Goal: Task Accomplishment & Management: Manage account settings

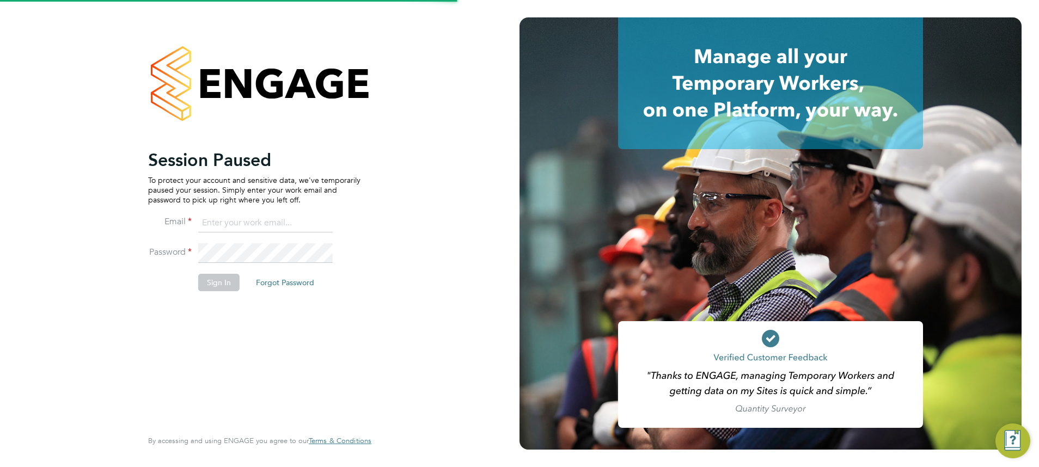
click at [214, 226] on input at bounding box center [265, 223] width 134 height 20
type input "meg.castleton@hays.com"
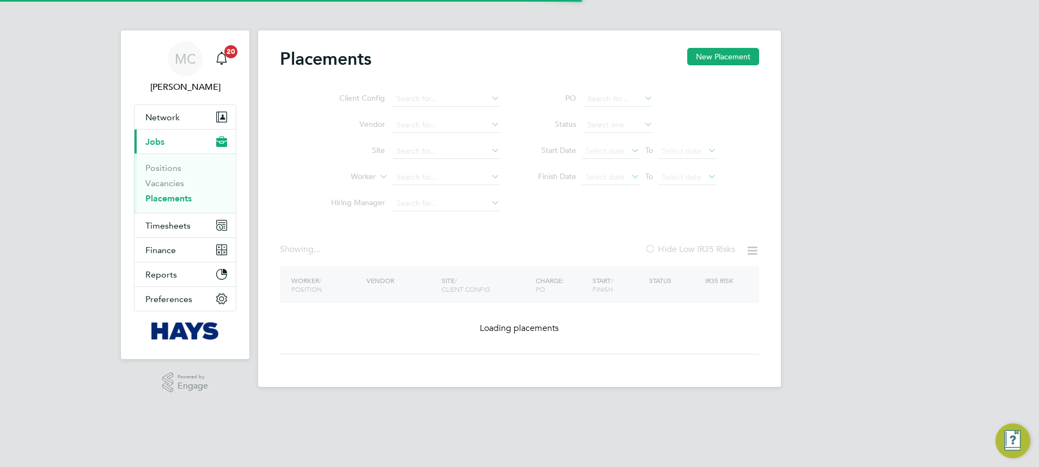
type input "Ovidiu Ciobanu"
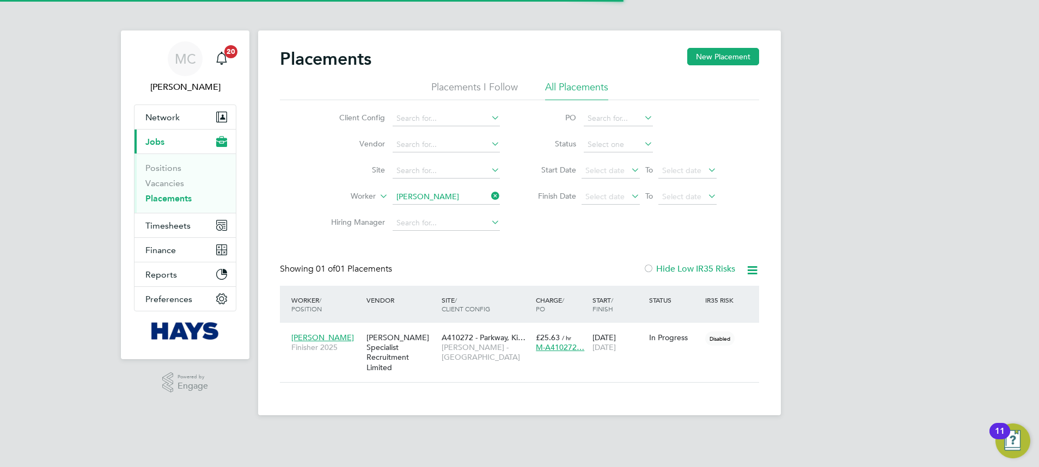
scroll to position [10, 51]
click at [421, 193] on input "Ovidiu Ciobanu" at bounding box center [446, 196] width 107 height 15
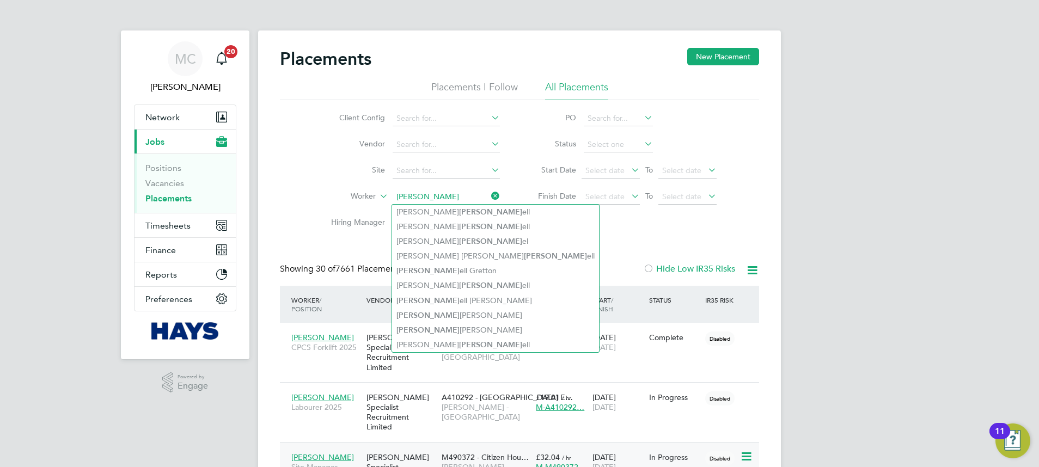
type input "russ"
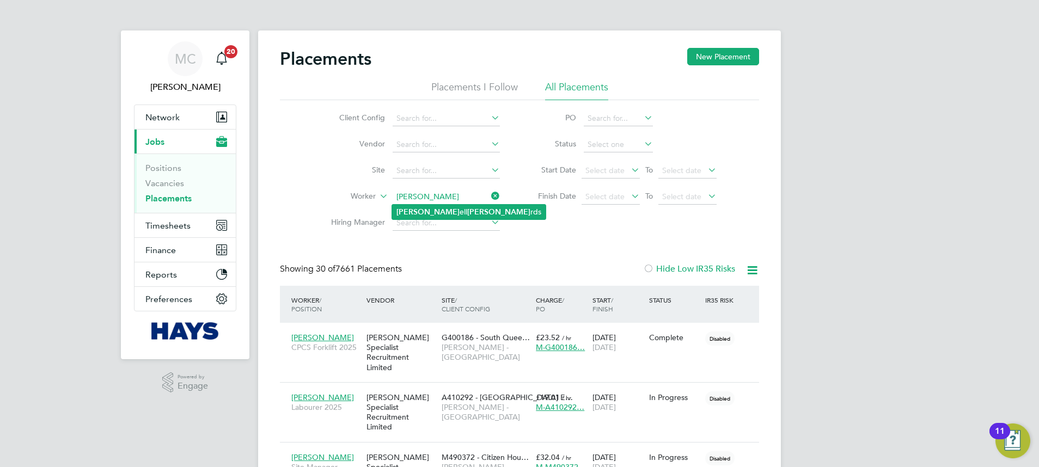
click at [467, 216] on b "Richa" at bounding box center [498, 211] width 63 height 9
type input "Russell Richards"
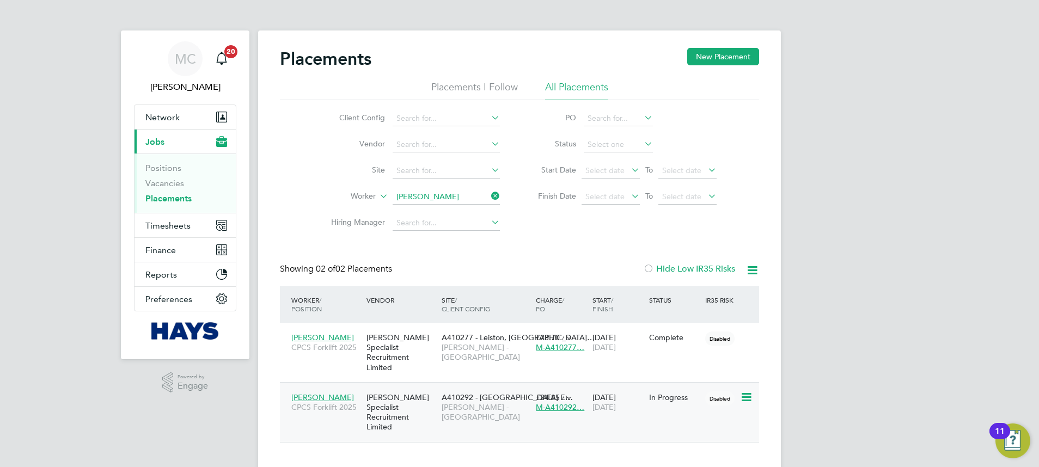
click at [603, 390] on div "30 Sep 2025 28 Oct 2025" at bounding box center [618, 402] width 57 height 30
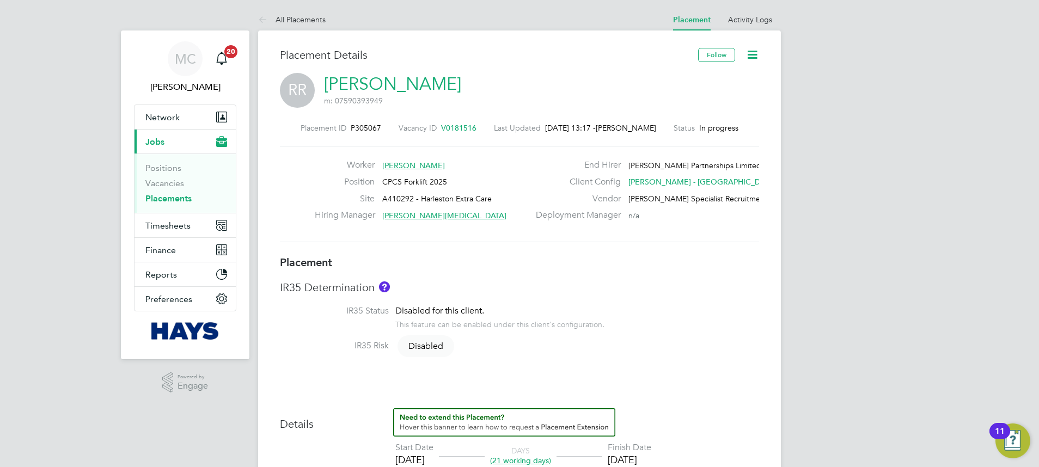
click at [751, 54] on icon at bounding box center [752, 55] width 14 height 14
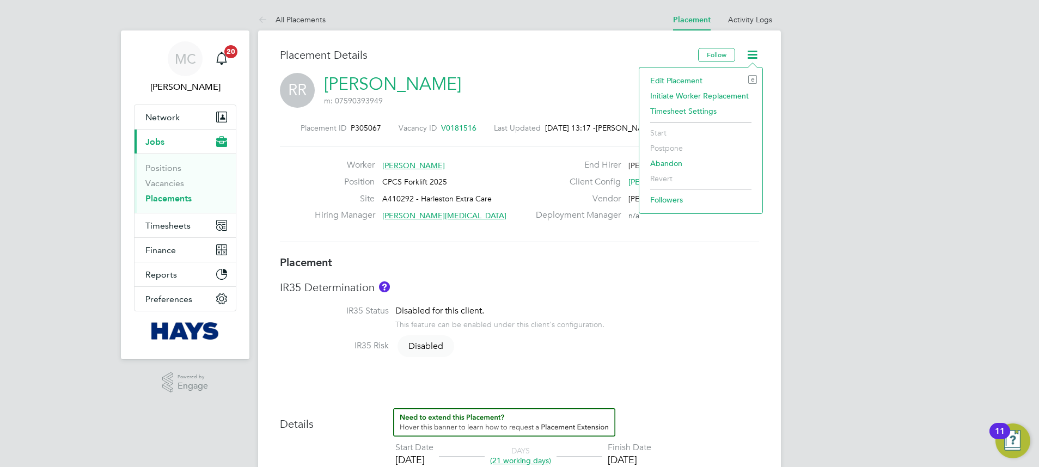
click at [681, 83] on li "Edit Placement e" at bounding box center [701, 80] width 112 height 15
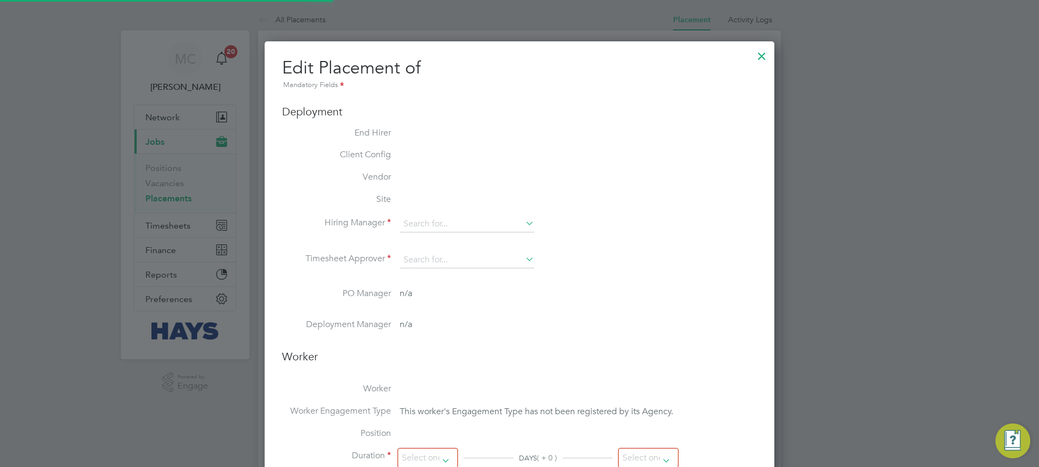
scroll to position [14, 475]
type input "Derek Linton"
type input "Len Harvey"
type input "[DATE]"
type input "28 Oct 2025"
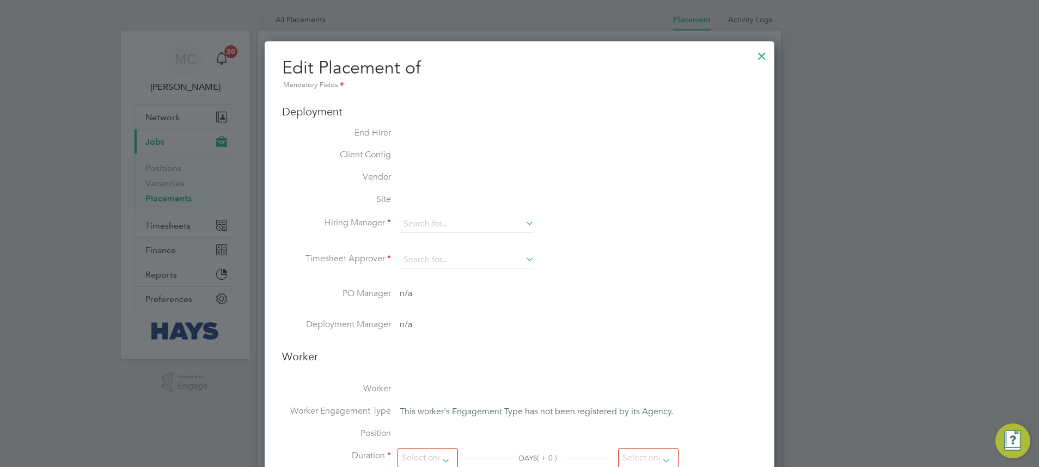
type input "07:30"
type input "17:00"
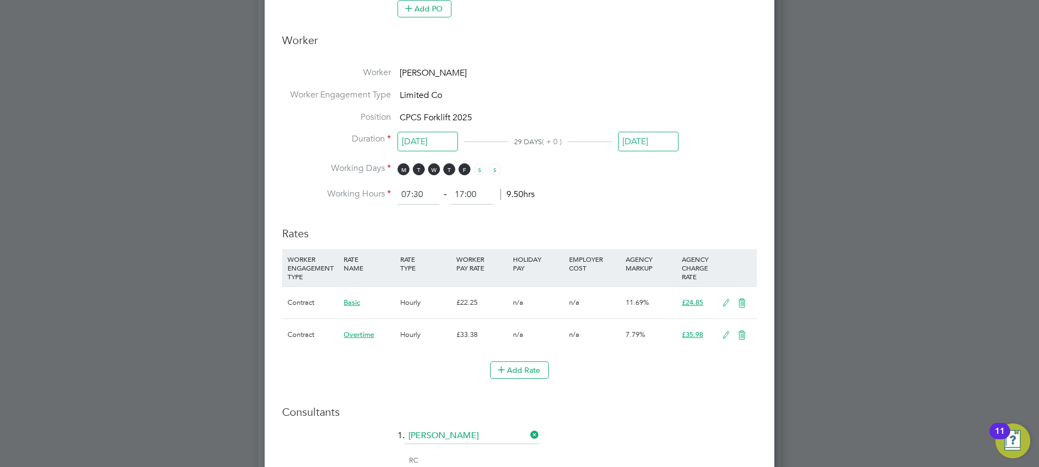
scroll to position [653, 0]
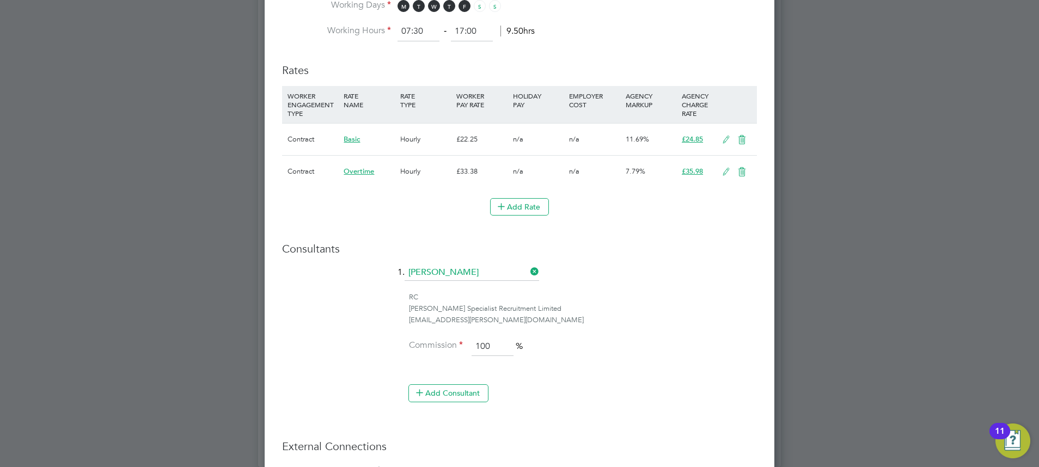
click at [434, 274] on input "[PERSON_NAME]" at bounding box center [472, 273] width 134 height 16
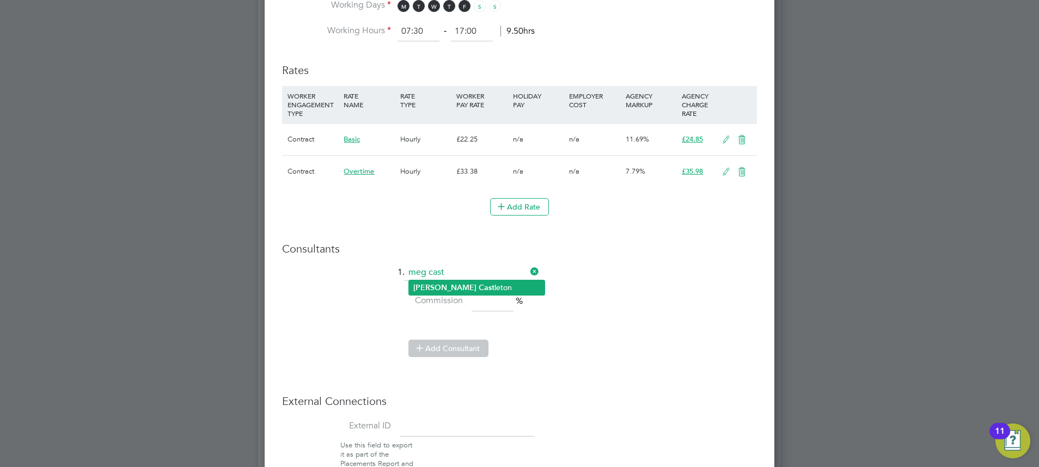
click at [479, 284] on b "Cast" at bounding box center [487, 287] width 16 height 9
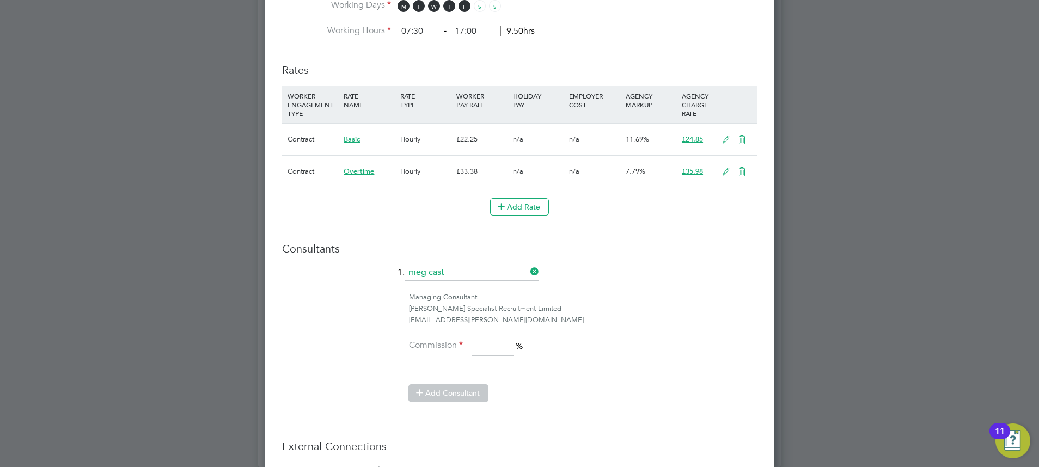
type input "[PERSON_NAME]"
click at [490, 342] on input at bounding box center [493, 347] width 42 height 20
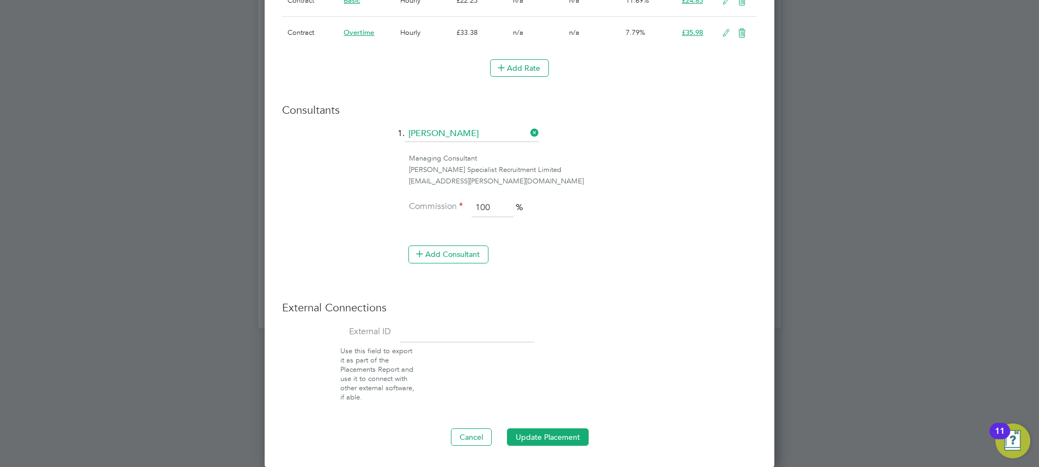
type input "100"
click at [461, 328] on input at bounding box center [467, 333] width 134 height 20
paste input "30655540"
type input "30655540"
click at [540, 435] on button "Update Placement" at bounding box center [548, 437] width 82 height 17
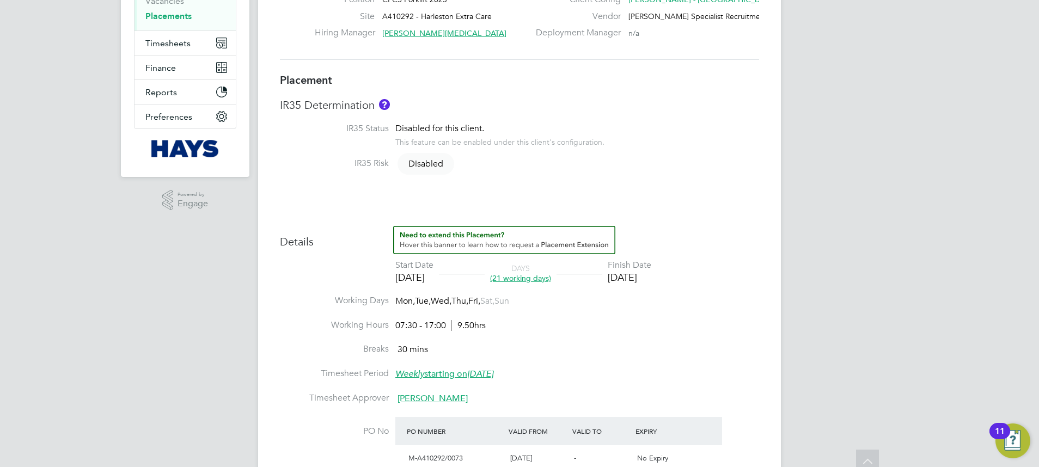
scroll to position [0, 0]
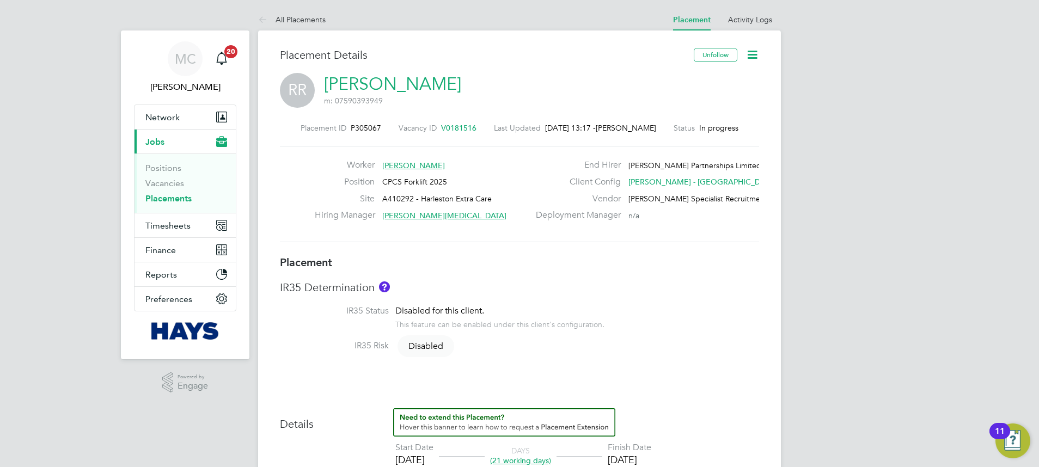
click at [164, 202] on link "Placements" at bounding box center [168, 198] width 46 height 10
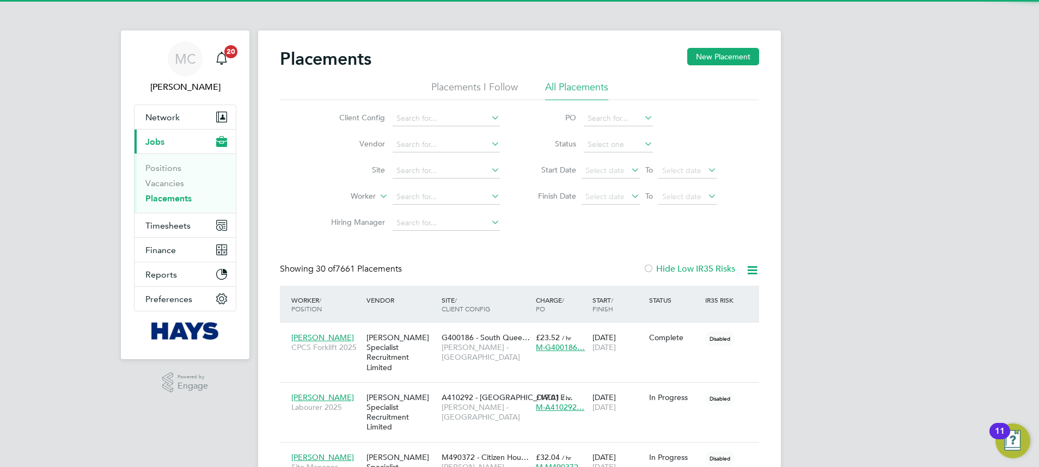
scroll to position [32, 95]
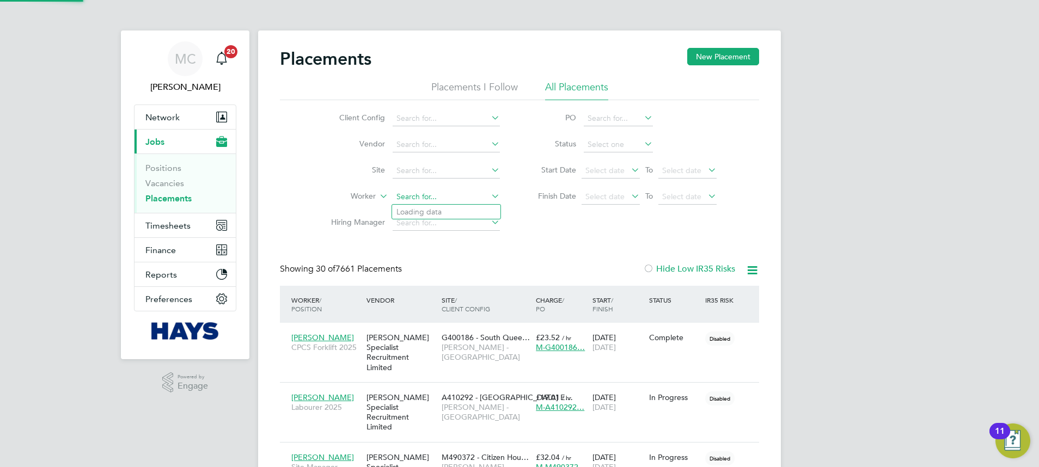
click at [409, 192] on input at bounding box center [446, 196] width 107 height 15
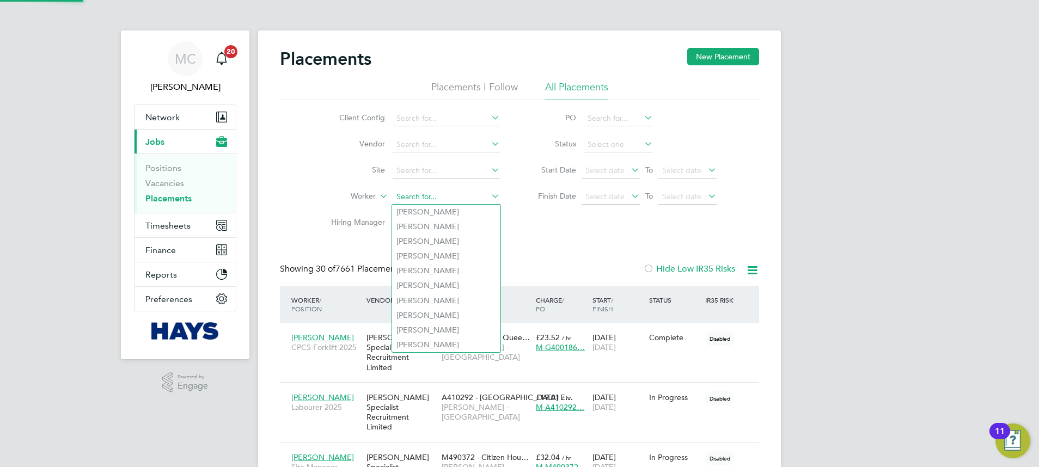
paste input "[PERSON_NAME]"
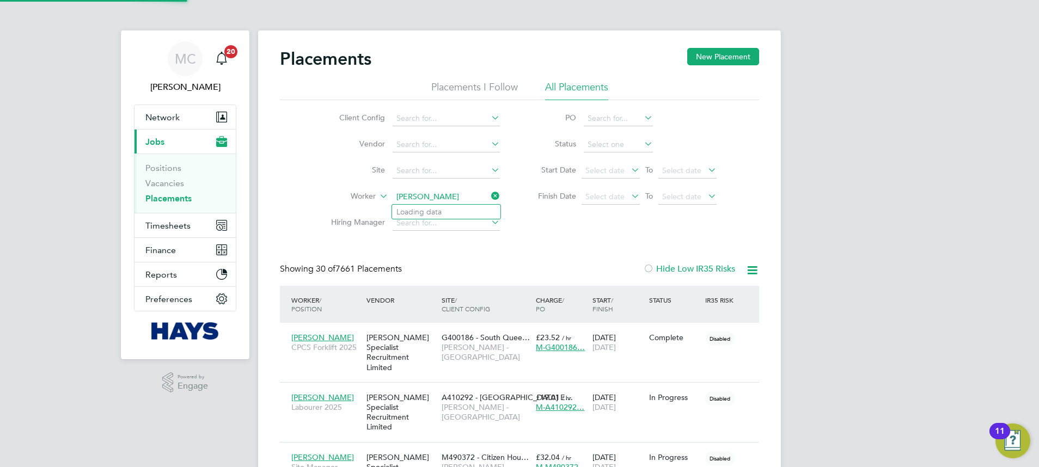
type input "Karl Knight"
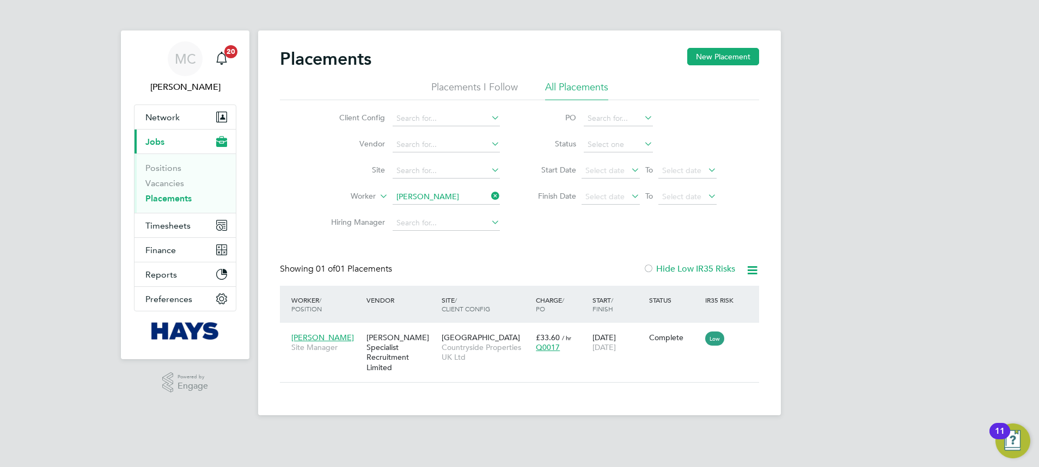
click at [445, 199] on input "Karl Knight" at bounding box center [446, 196] width 107 height 15
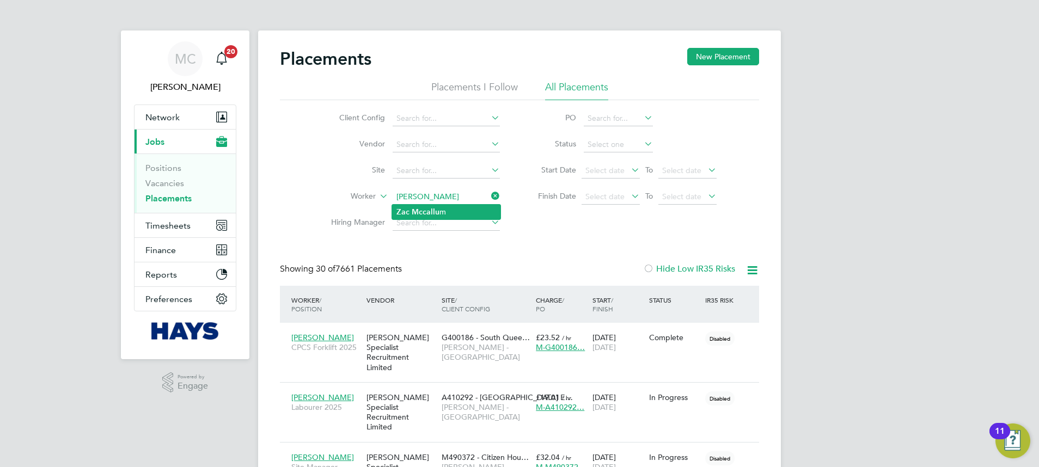
click at [448, 207] on li "Zac Mccallu m" at bounding box center [446, 212] width 108 height 15
type input "[PERSON_NAME]"
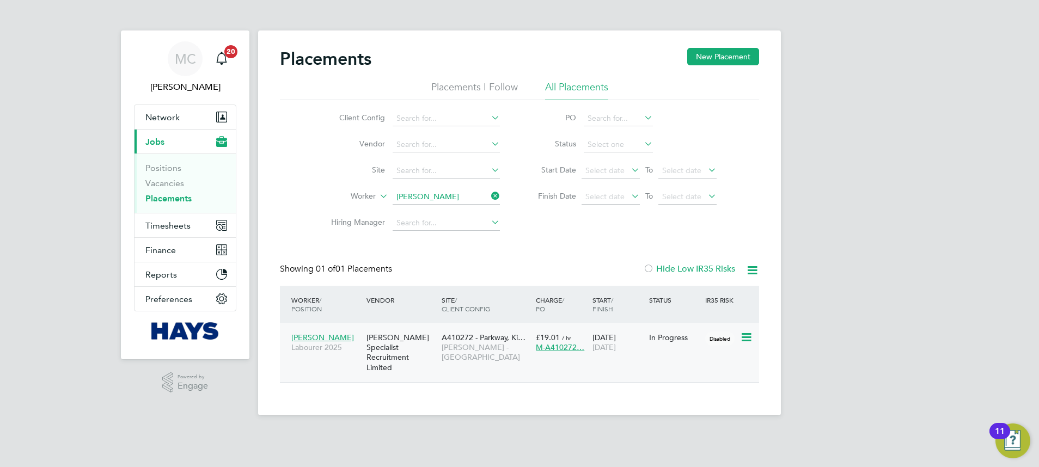
click at [668, 340] on div "In Progress" at bounding box center [674, 338] width 51 height 10
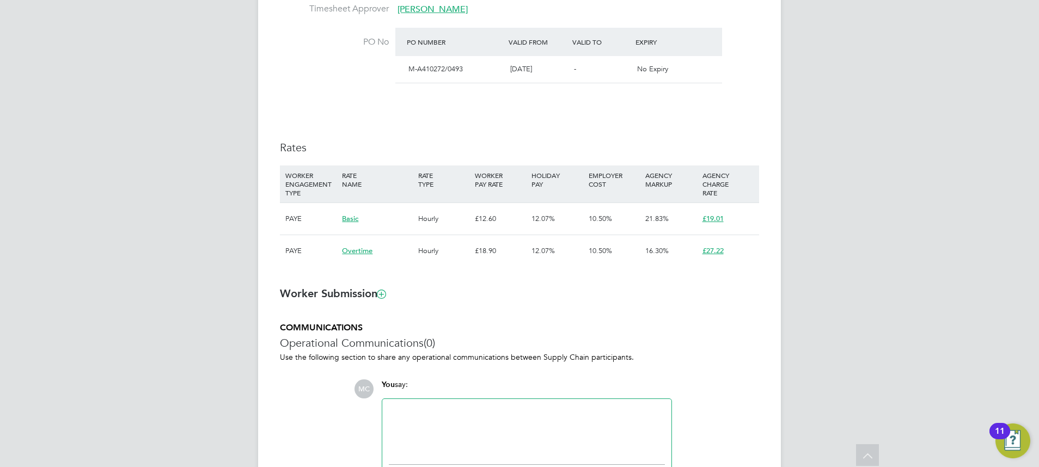
scroll to position [490, 0]
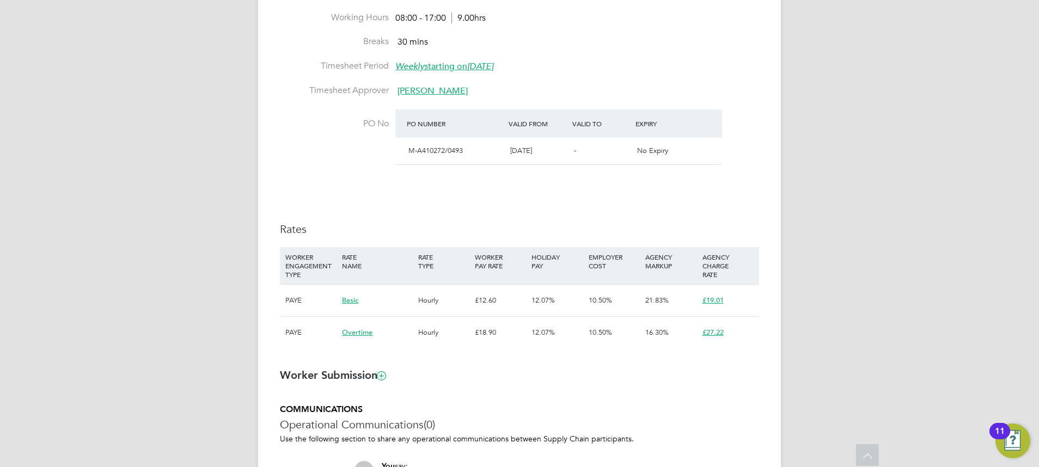
click at [537, 225] on h3 "Rates" at bounding box center [519, 229] width 479 height 14
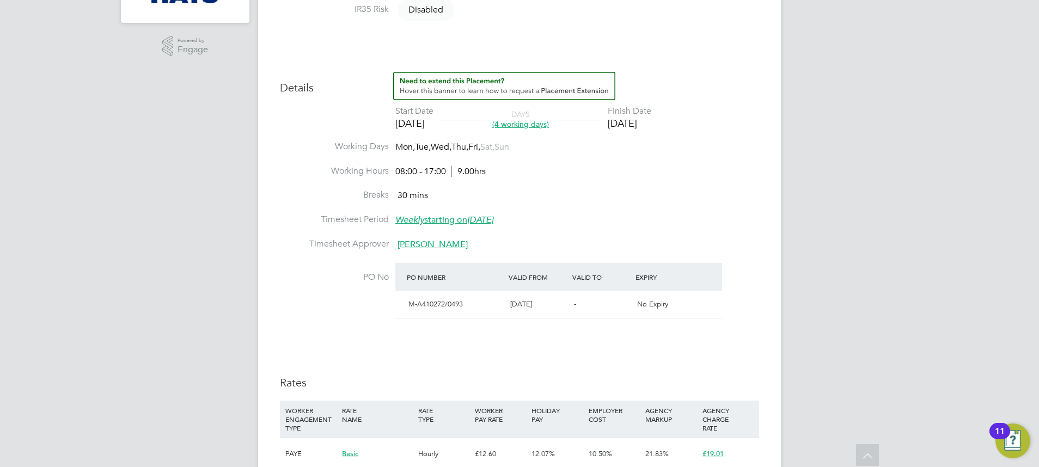
scroll to position [0, 0]
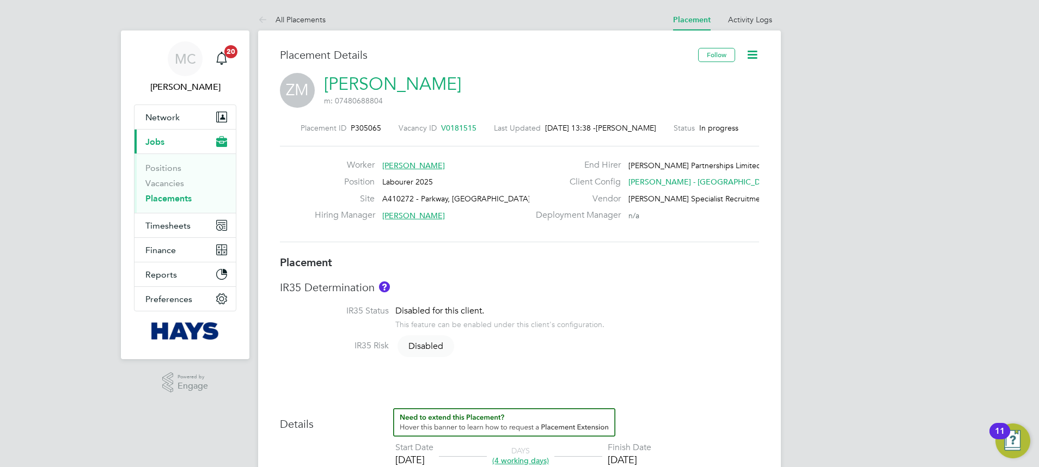
click at [755, 49] on icon at bounding box center [752, 55] width 14 height 14
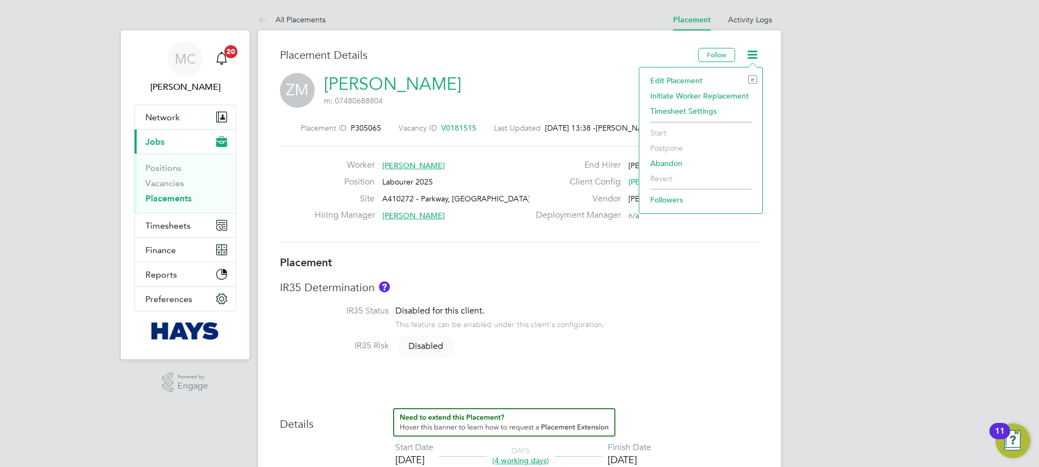
click at [700, 81] on li "Edit Placement e" at bounding box center [701, 80] width 112 height 15
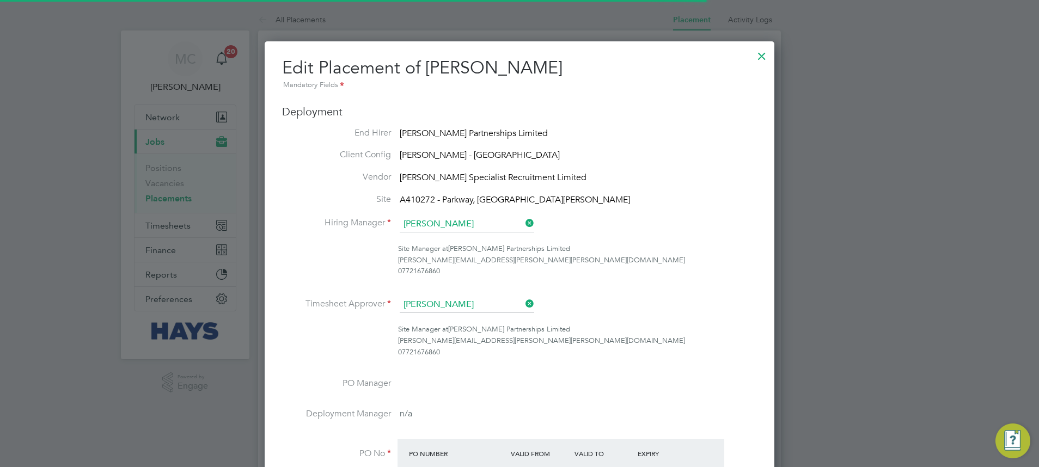
scroll to position [14, 475]
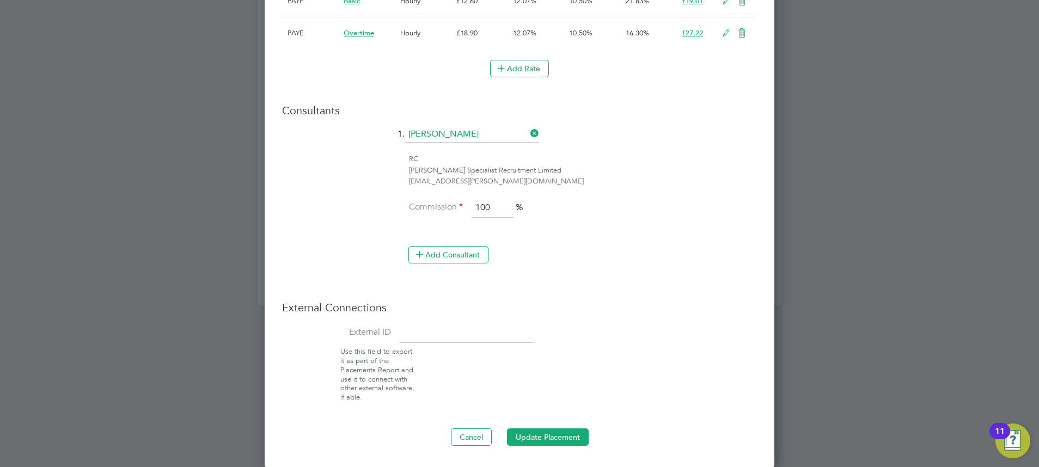
click at [480, 132] on input "[PERSON_NAME]" at bounding box center [472, 134] width 134 height 16
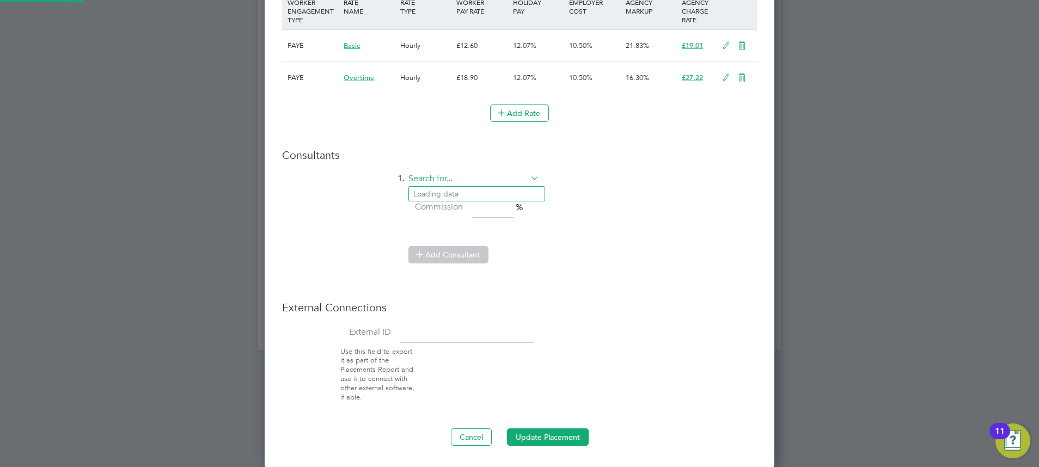
scroll to position [1196, 510]
click at [481, 189] on li "Meg Cas tleton" at bounding box center [477, 194] width 136 height 15
type input "[PERSON_NAME]"
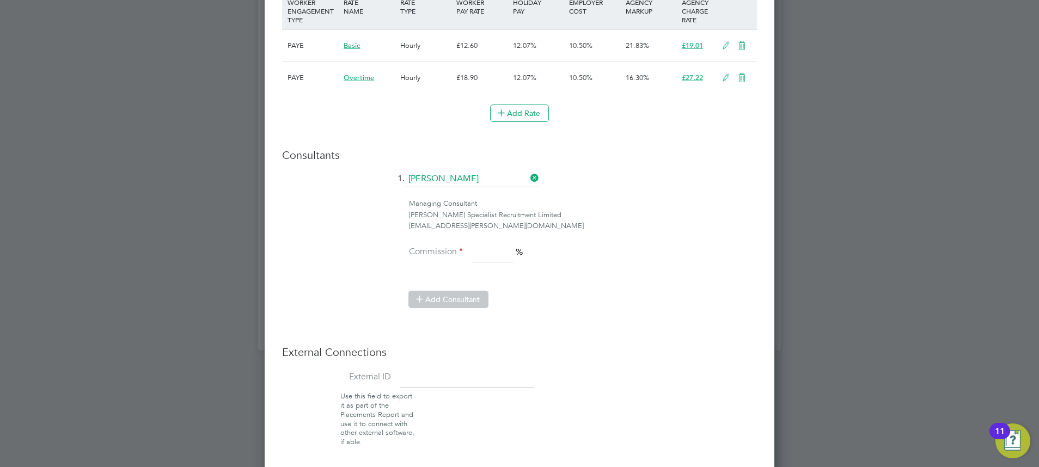
scroll to position [1241, 510]
click at [491, 253] on input at bounding box center [493, 253] width 42 height 20
type input "100"
click at [605, 253] on li "Commission 100 %" at bounding box center [519, 258] width 475 height 30
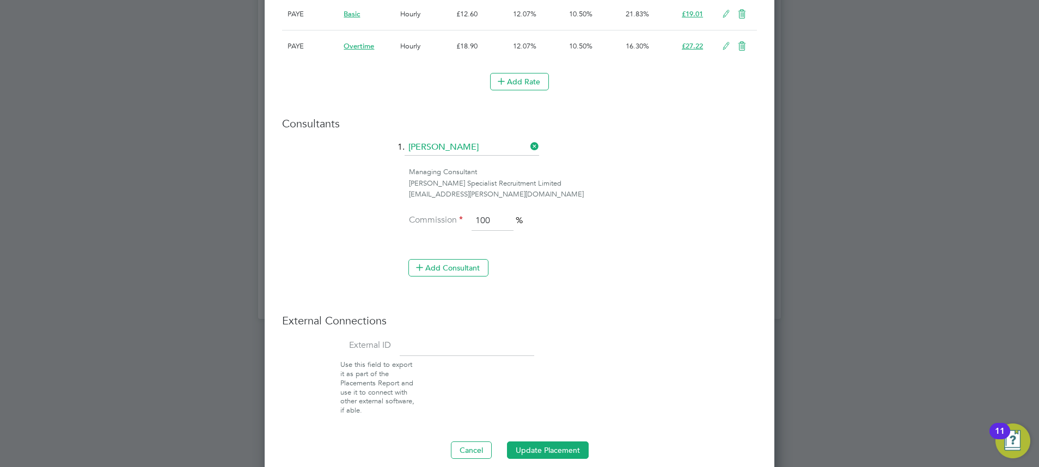
scroll to position [815, 0]
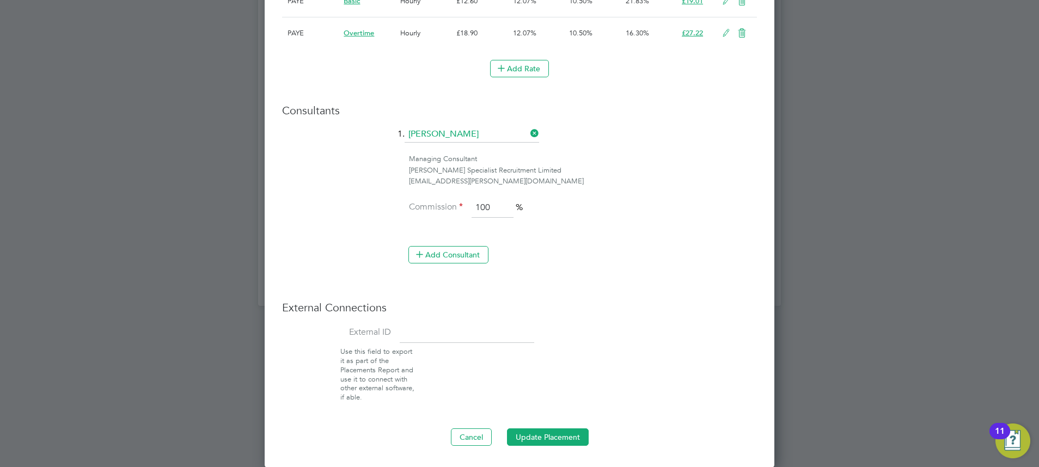
click at [491, 324] on input at bounding box center [467, 333] width 134 height 20
paste input "30655552"
type input "30655552"
click at [569, 443] on button "Update Placement" at bounding box center [548, 437] width 82 height 17
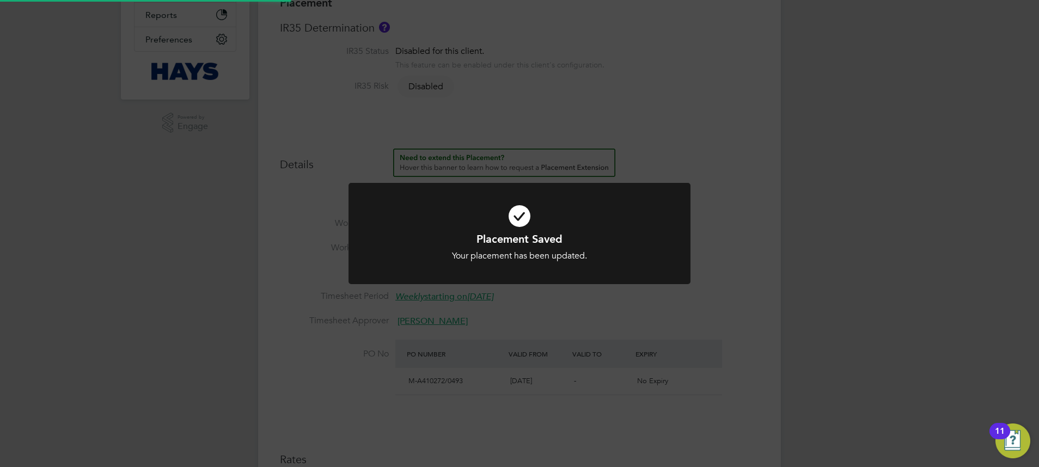
scroll to position [38, 0]
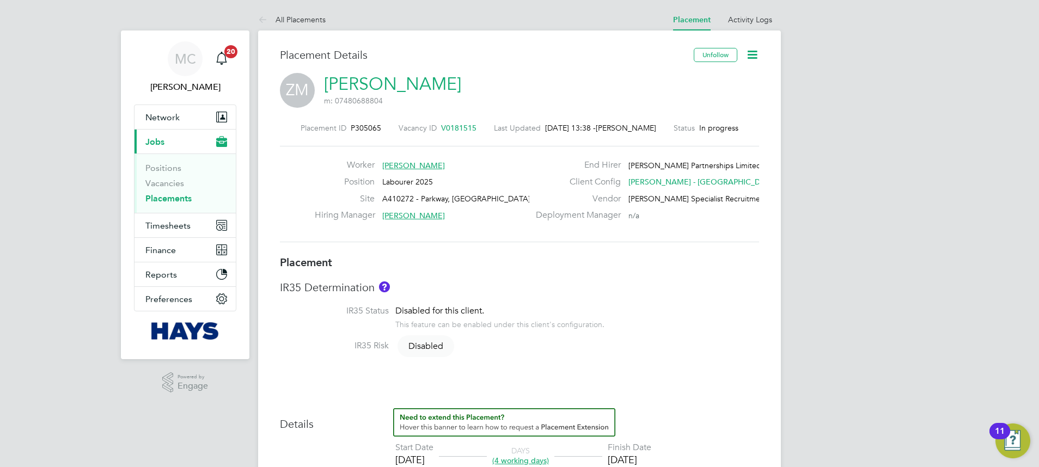
drag, startPoint x: 836, startPoint y: 206, endPoint x: 866, endPoint y: 204, distance: 30.6
drag, startPoint x: 435, startPoint y: 84, endPoint x: 363, endPoint y: 81, distance: 71.9
click at [363, 81] on div "ZM [PERSON_NAME] m: 07480688804" at bounding box center [519, 91] width 479 height 37
